Goal: Task Accomplishment & Management: Use online tool/utility

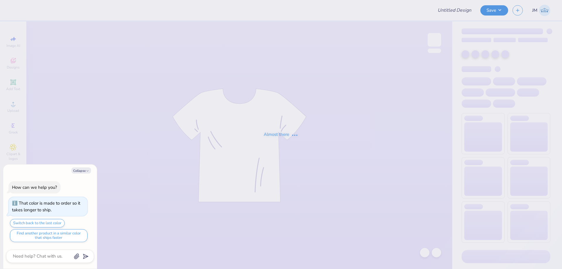
type textarea "x"
type input "axo dads weekend"
type textarea "x"
type input "50"
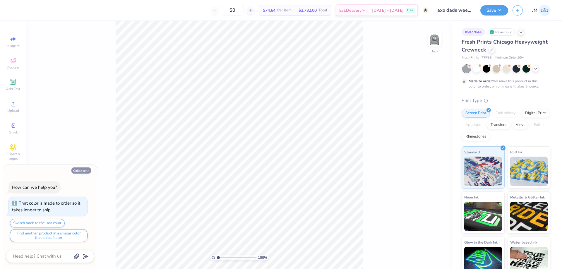
click at [80, 170] on button "Collapse" at bounding box center [81, 171] width 20 height 6
type textarea "x"
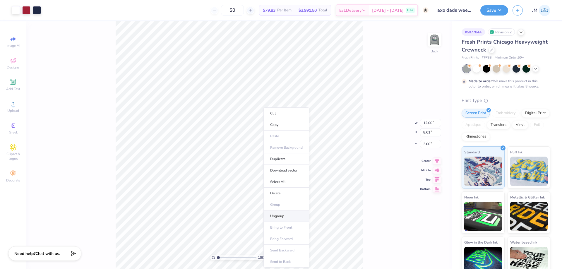
click at [289, 214] on li "Ungroup" at bounding box center [287, 216] width 46 height 11
click at [435, 36] on img at bounding box center [434, 39] width 23 height 23
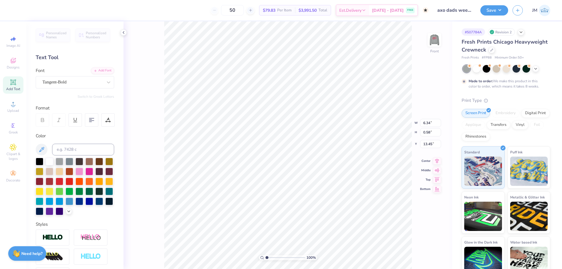
scroll to position [5, 2]
type textarea "COLUMBUS, OH"
type input "5.25"
click at [435, 156] on icon at bounding box center [437, 155] width 8 height 7
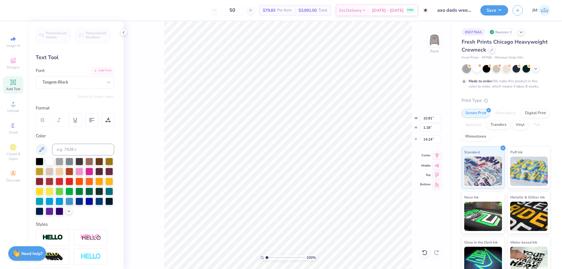
click at [437, 155] on icon at bounding box center [437, 155] width 4 height 5
click at [438, 153] on icon at bounding box center [437, 155] width 8 height 7
click at [428, 254] on div at bounding box center [424, 252] width 9 height 9
type input "3.00"
click at [438, 155] on icon at bounding box center [437, 155] width 8 height 7
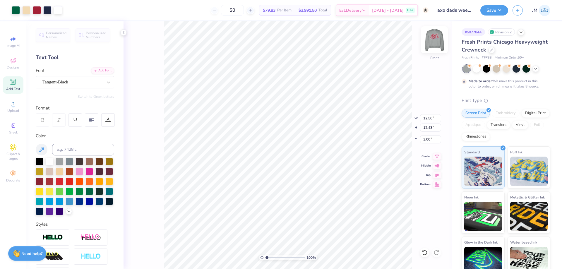
click at [437, 36] on img at bounding box center [434, 39] width 23 height 23
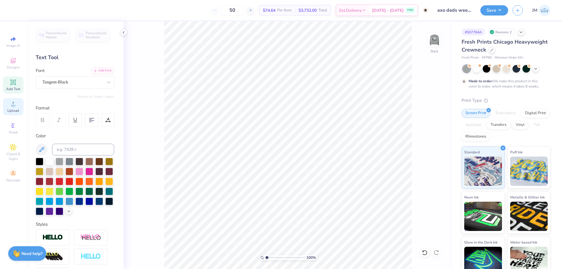
click at [9, 103] on div "Upload" at bounding box center [13, 106] width 20 height 17
click at [423, 118] on input "15.00" at bounding box center [430, 118] width 21 height 8
type input "12.00"
type input "8.61"
click at [423, 139] on input "6.20" at bounding box center [430, 139] width 21 height 8
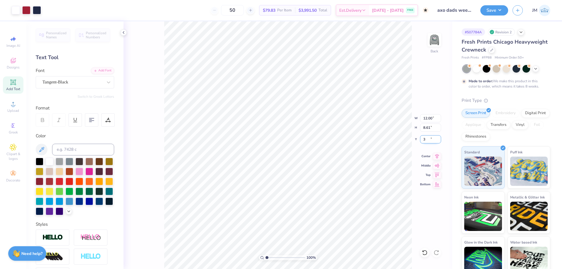
type input "3.00"
click at [436, 153] on icon at bounding box center [437, 155] width 8 height 7
click at [434, 43] on img at bounding box center [434, 39] width 23 height 23
click at [505, 11] on button "Save" at bounding box center [495, 9] width 28 height 10
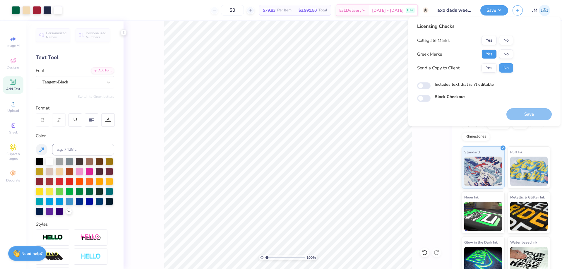
click at [491, 51] on button "Yes" at bounding box center [489, 53] width 15 height 9
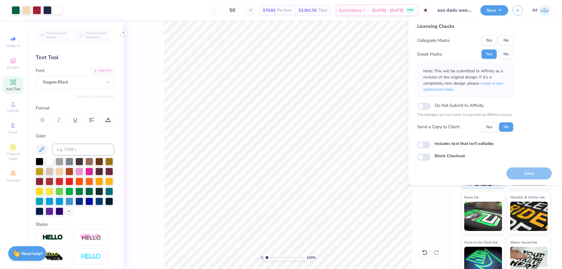
click at [503, 39] on button "No" at bounding box center [506, 40] width 14 height 9
click at [495, 84] on span "create a new submission here" at bounding box center [463, 87] width 80 height 12
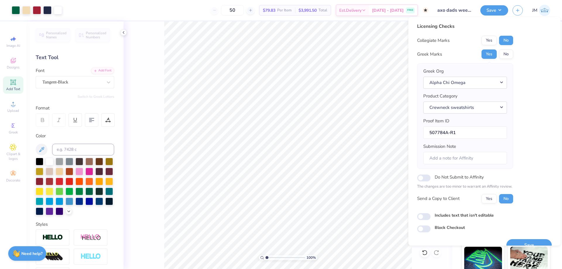
scroll to position [11, 0]
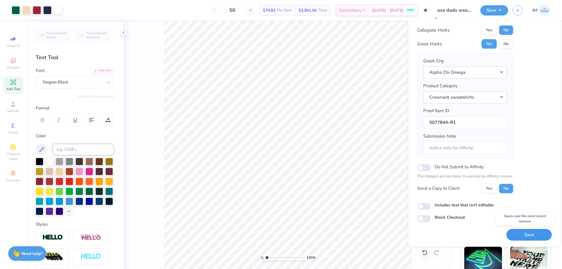
click at [514, 238] on button "Save" at bounding box center [529, 235] width 45 height 12
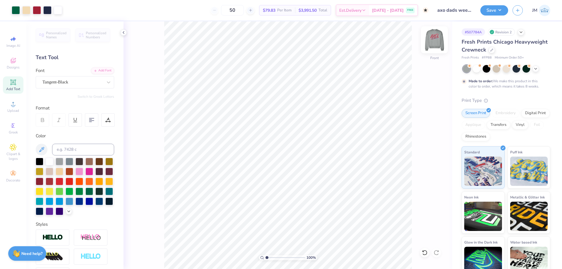
click at [434, 44] on img at bounding box center [434, 39] width 23 height 23
click at [503, 11] on button "Save" at bounding box center [495, 9] width 28 height 10
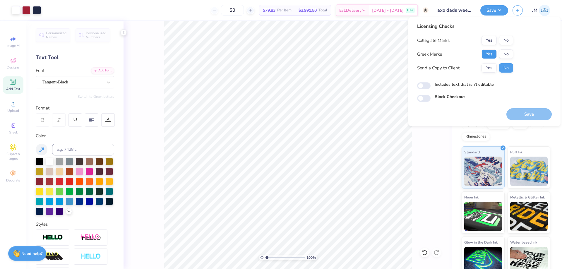
click at [489, 53] on button "Yes" at bounding box center [489, 53] width 15 height 9
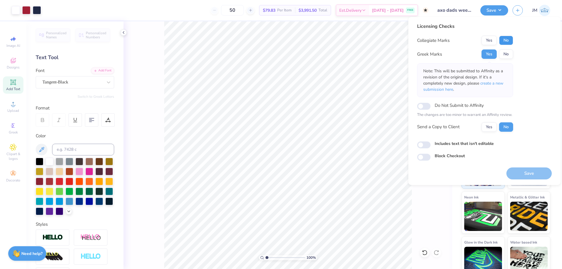
click at [500, 43] on button "No" at bounding box center [506, 40] width 14 height 9
click at [518, 175] on button "Save" at bounding box center [529, 174] width 45 height 12
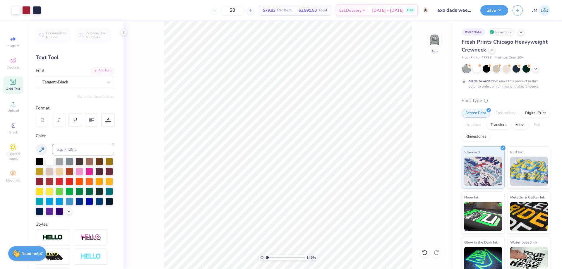
type input "1"
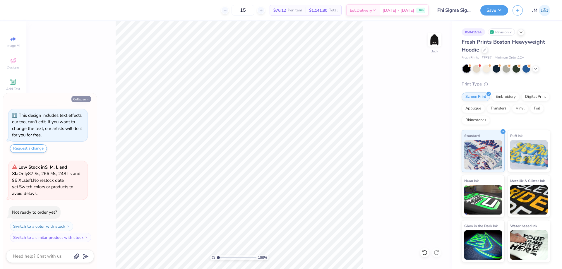
click at [74, 98] on button "Collapse" at bounding box center [81, 99] width 20 height 6
type textarea "x"
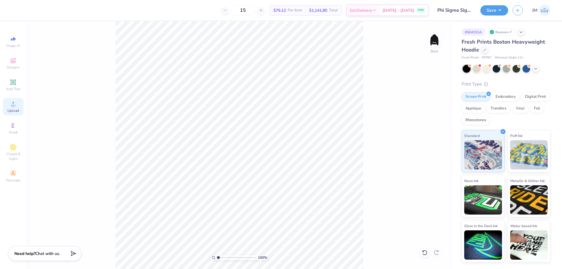
click at [15, 105] on circle at bounding box center [12, 105] width 3 height 3
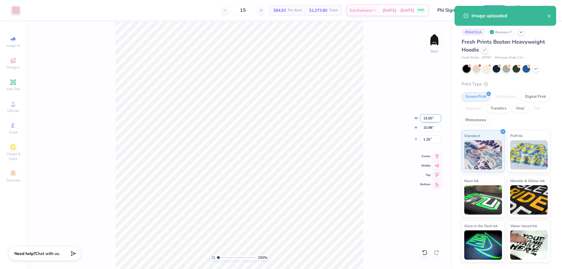
click at [427, 117] on input "15.00" at bounding box center [430, 118] width 21 height 8
type input "10.00"
type input "7.32"
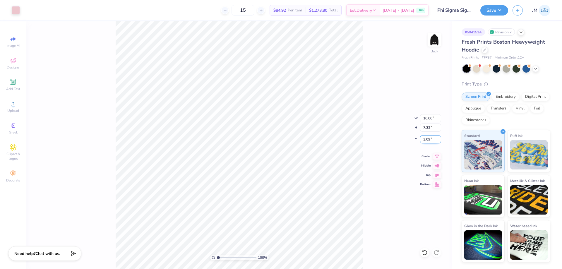
click at [432, 140] on input "3.09" at bounding box center [430, 139] width 21 height 8
type input "3.00"
type input "1"
click at [438, 157] on icon at bounding box center [437, 155] width 8 height 7
click at [431, 43] on img at bounding box center [434, 39] width 23 height 23
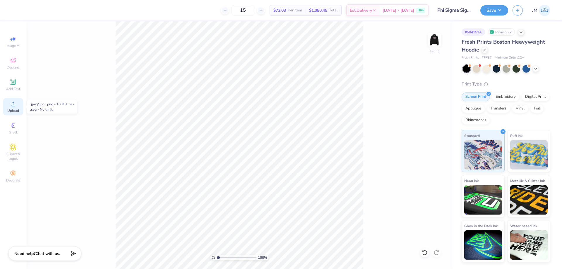
click at [9, 104] on div "Upload" at bounding box center [13, 106] width 20 height 17
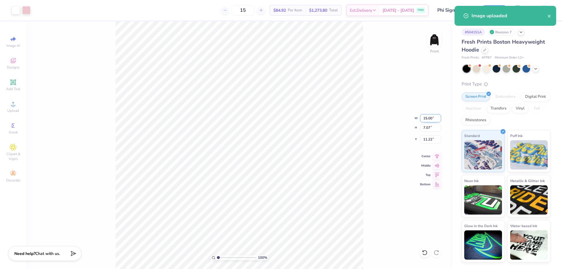
click at [430, 115] on input "15.00" at bounding box center [430, 118] width 21 height 8
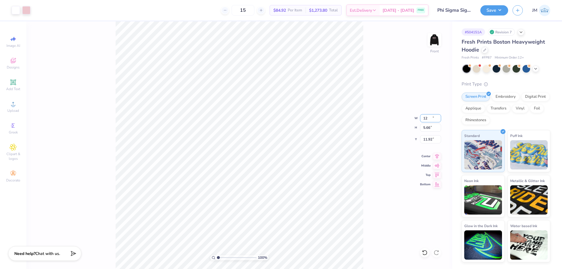
type input "12.00"
type input "5.66"
type input "11.92"
type input "2.54415933633312"
click at [429, 141] on input "11.92" at bounding box center [430, 139] width 21 height 8
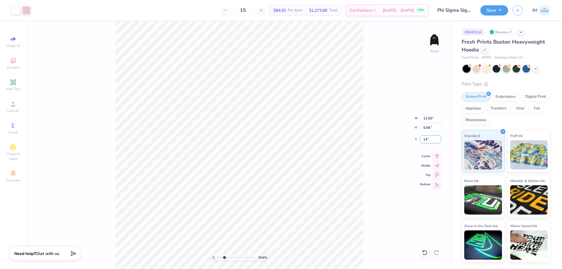
type input "14"
type input "2.54415933633312"
type input "18"
type input "2.54415933633312"
type input "17"
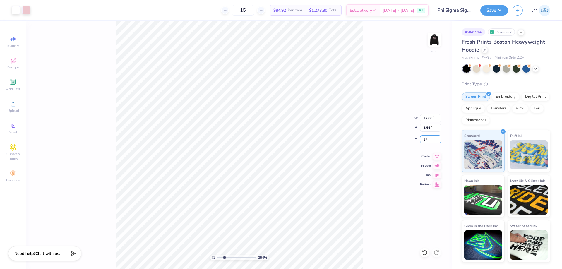
type input "2.54415933633312"
type input "17.00"
click at [437, 157] on icon at bounding box center [437, 155] width 4 height 5
type input "1"
click at [429, 42] on img at bounding box center [434, 39] width 23 height 23
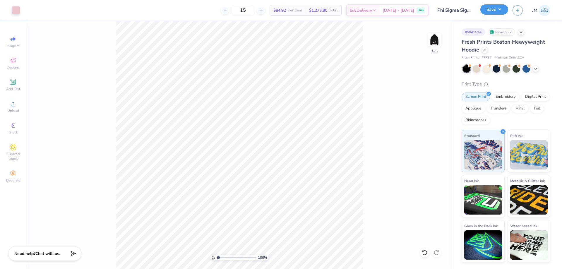
click at [502, 10] on button "Save" at bounding box center [495, 9] width 28 height 10
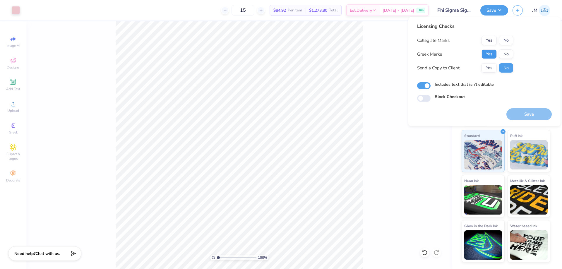
click at [489, 52] on button "Yes" at bounding box center [489, 53] width 15 height 9
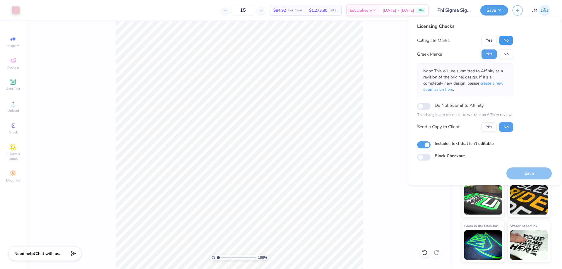
click at [506, 39] on button "No" at bounding box center [506, 40] width 14 height 9
click at [538, 173] on button "Save" at bounding box center [529, 174] width 45 height 12
